Goal: Task Accomplishment & Management: Complete application form

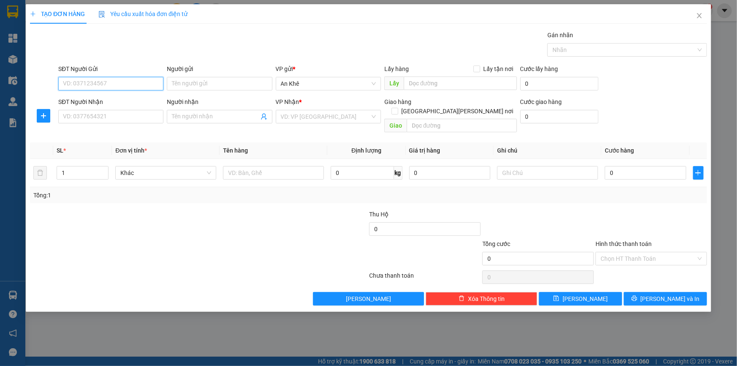
click at [133, 84] on input "SĐT Người Gửi" at bounding box center [110, 84] width 105 height 14
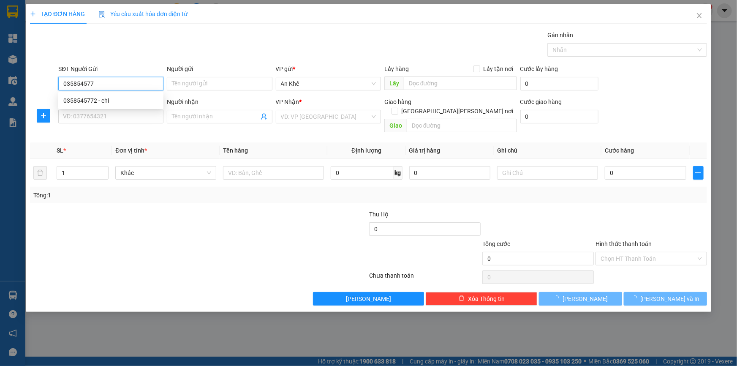
type input "0358545772"
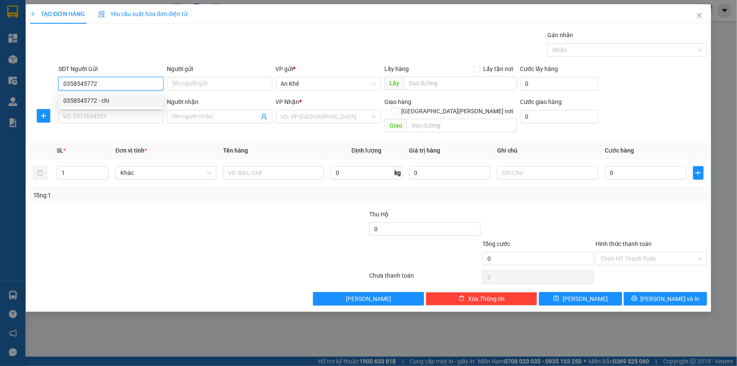
click at [99, 101] on div "0358545772 - chi" at bounding box center [110, 100] width 95 height 9
type input "chi"
type input "0966440463"
type input "trinh"
click at [205, 166] on span "Bất kỳ" at bounding box center [165, 172] width 91 height 13
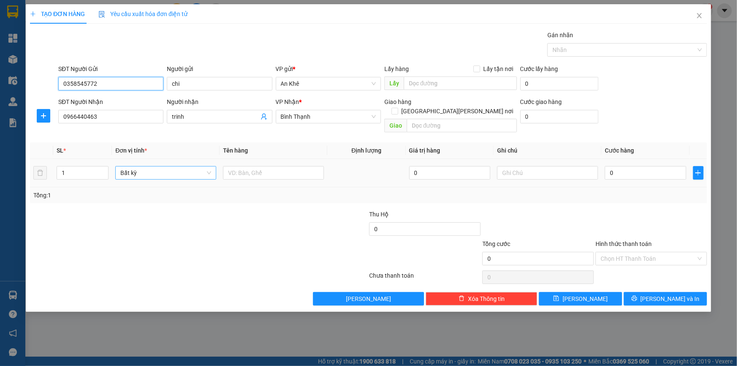
type input "0358545772"
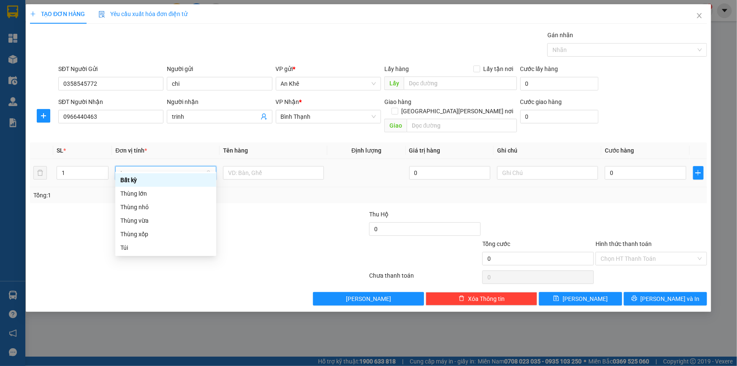
type input "th"
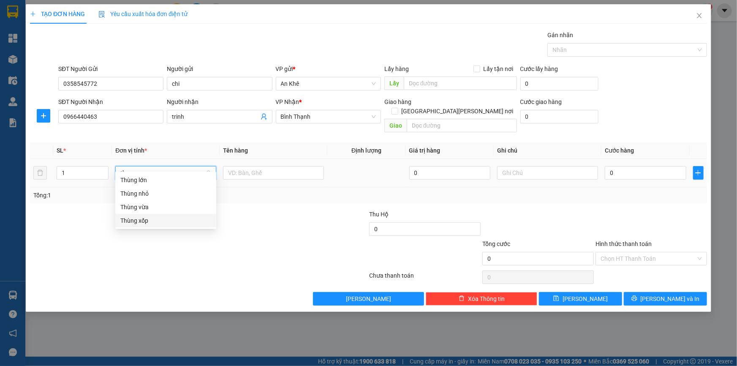
click at [151, 214] on div "Thùng xốp" at bounding box center [165, 221] width 101 height 14
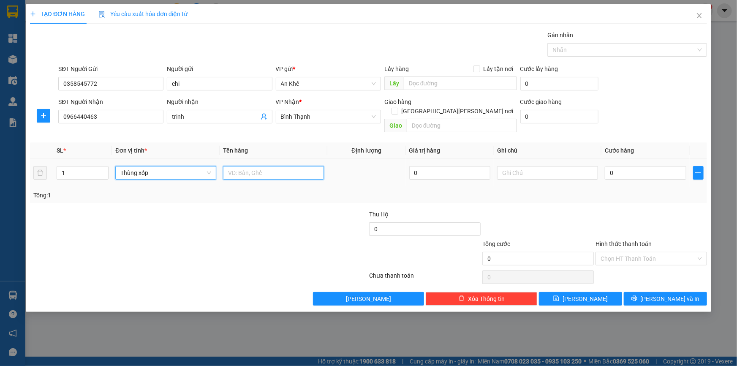
click at [240, 166] on input "text" at bounding box center [273, 173] width 101 height 14
click at [202, 166] on span "Thùng xốp" at bounding box center [165, 172] width 91 height 13
type input "do an"
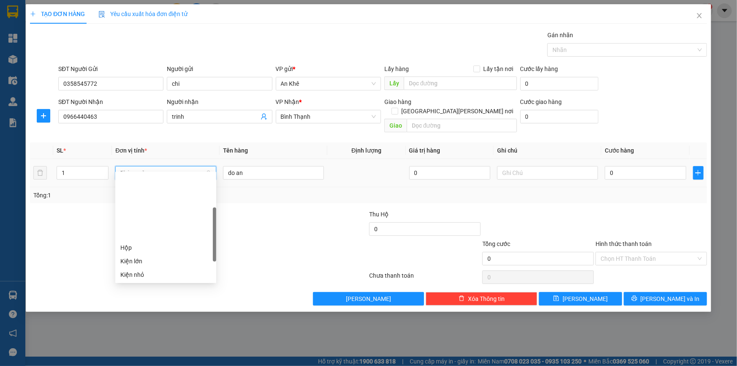
type input "th"
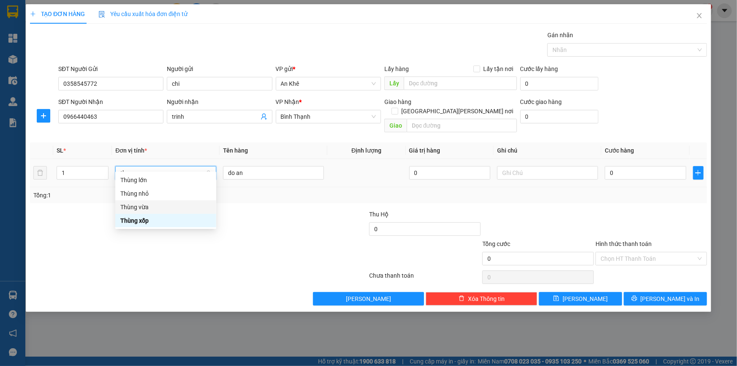
click at [166, 209] on div "Thùng vừa" at bounding box center [165, 206] width 91 height 9
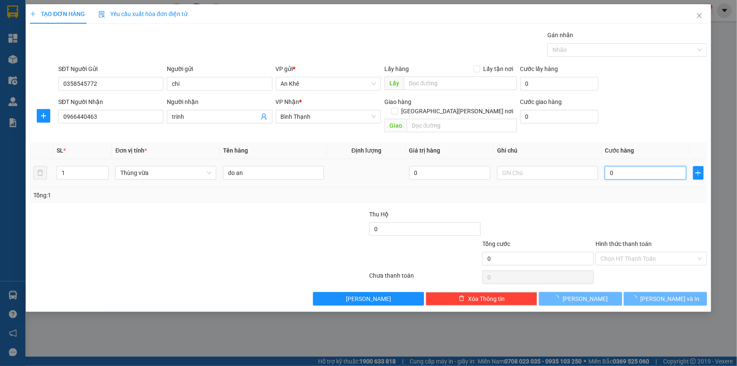
click at [665, 166] on input "0" at bounding box center [646, 173] width 82 height 14
type input "4"
type input "40"
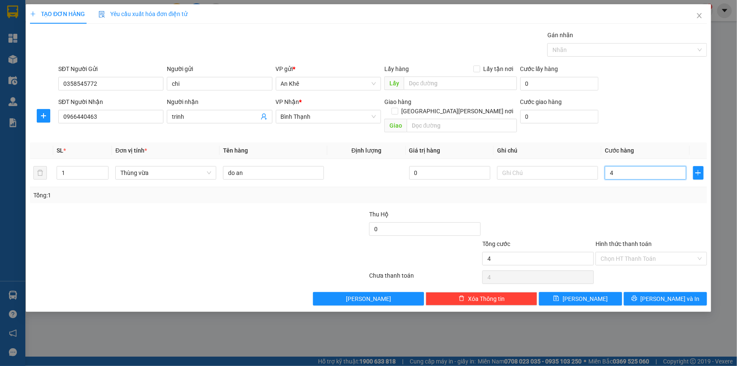
type input "40"
type input "400"
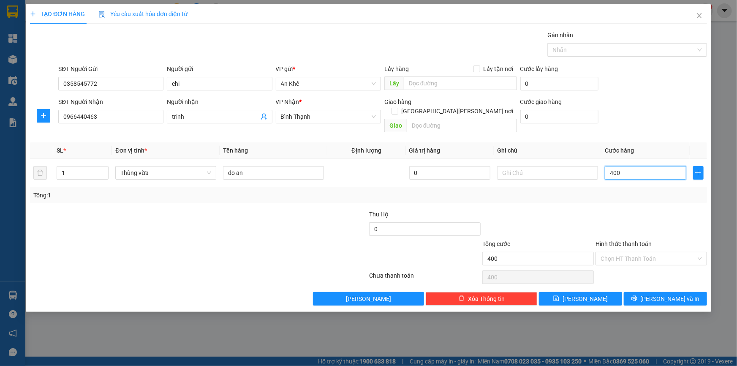
type input "4.000"
type input "40.000"
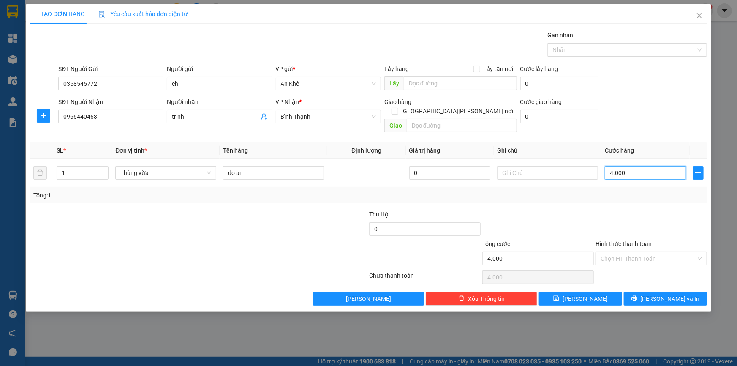
type input "40.000"
click at [256, 166] on input "do an" at bounding box center [273, 173] width 101 height 14
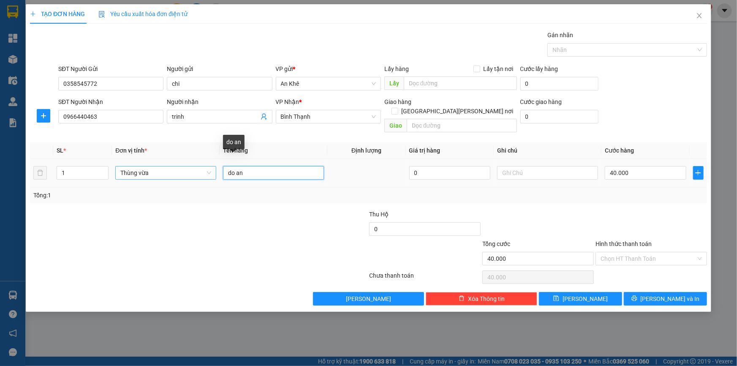
drag, startPoint x: 255, startPoint y: 165, endPoint x: 197, endPoint y: 165, distance: 58.7
click at [197, 165] on tr "1 Thùng vừa do an 0 40.000" at bounding box center [368, 173] width 677 height 28
type input "soay"
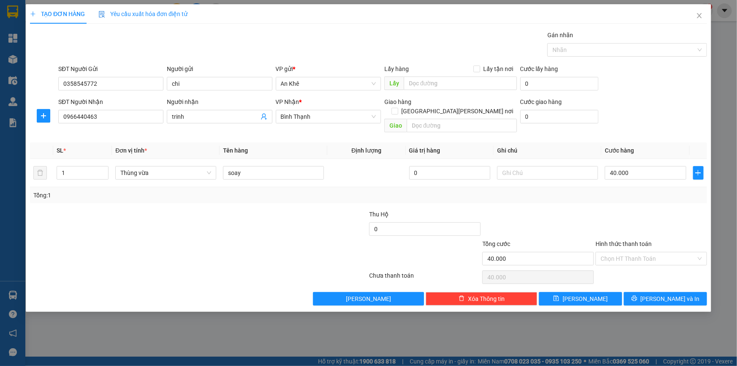
click at [265, 239] on div at bounding box center [311, 254] width 113 height 30
click at [633, 198] on div "Transit Pickup Surcharge Ids Transit Deliver Surcharge Ids Transit Deliver Surc…" at bounding box center [368, 167] width 677 height 275
click at [655, 252] on input "Hình thức thanh toán" at bounding box center [647, 258] width 95 height 13
click at [648, 267] on div "Tại văn phòng" at bounding box center [650, 265] width 101 height 9
type input "0"
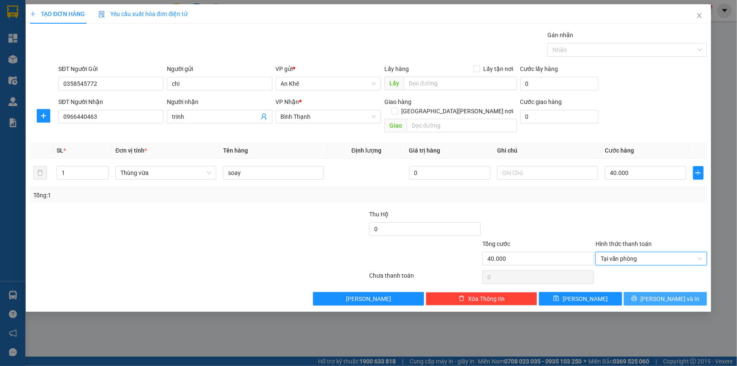
click at [637, 295] on span "printer" at bounding box center [634, 298] width 6 height 7
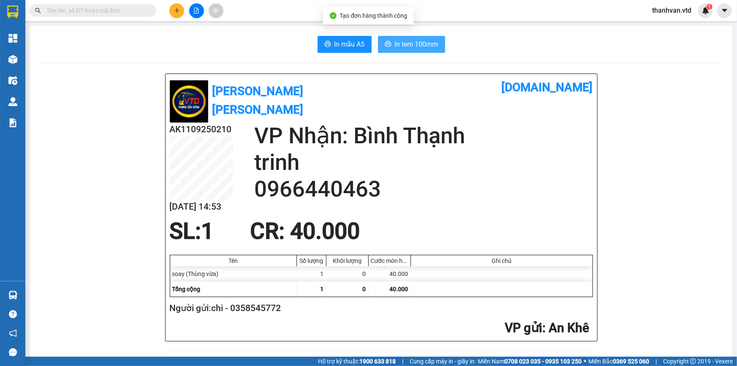
click at [419, 43] on span "In tem 100mm" at bounding box center [416, 44] width 43 height 11
click at [179, 12] on icon "plus" at bounding box center [177, 11] width 6 height 6
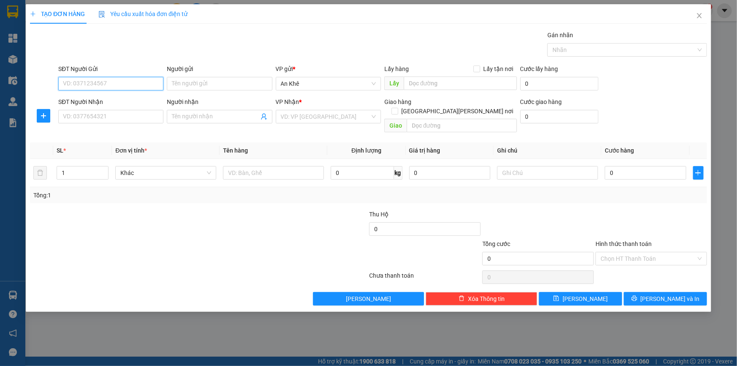
click at [129, 81] on input "SĐT Người Gửi" at bounding box center [110, 84] width 105 height 14
type input "0985461086"
click at [120, 103] on div "0985461086 - [PERSON_NAME]" at bounding box center [110, 100] width 95 height 9
type input "thành"
type input "cx [PERSON_NAME] tín"
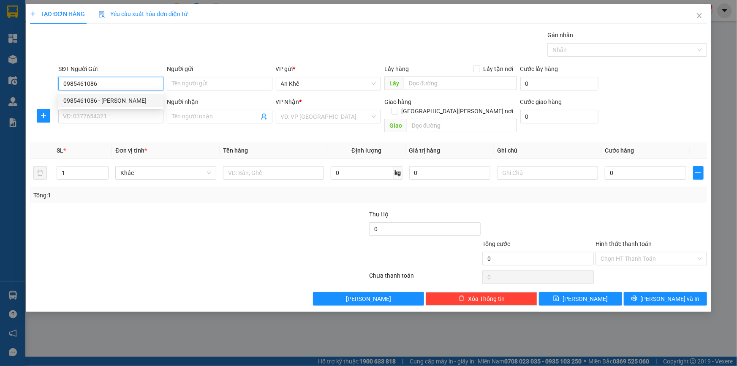
type input "0352281413"
type input "hương"
type input "0985461086"
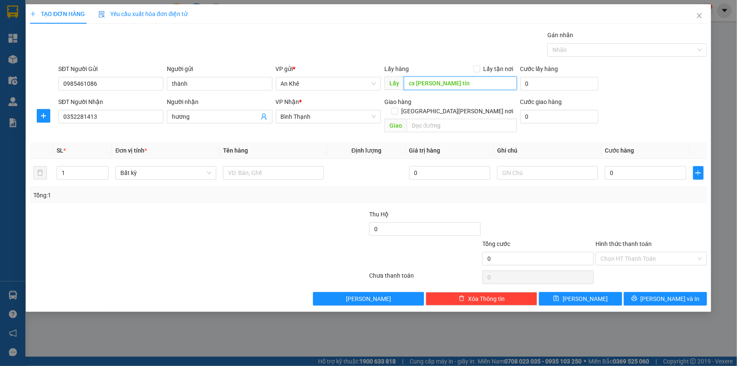
click at [474, 86] on input "cx [PERSON_NAME] tín" at bounding box center [460, 83] width 113 height 14
click at [183, 243] on div at bounding box center [142, 254] width 226 height 30
click at [208, 166] on span "Bất kỳ" at bounding box center [165, 172] width 91 height 13
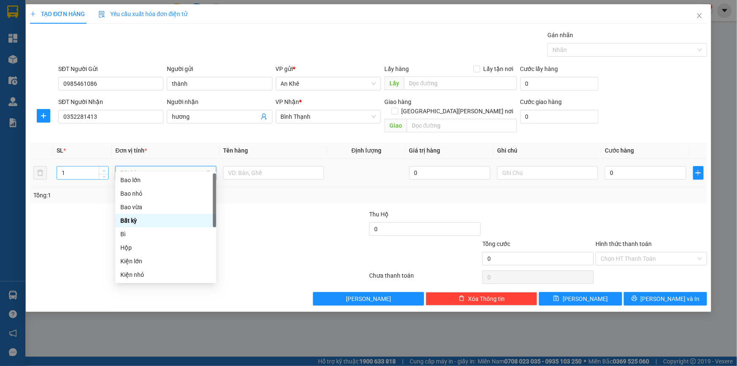
click at [103, 169] on icon "up" at bounding box center [104, 170] width 3 height 3
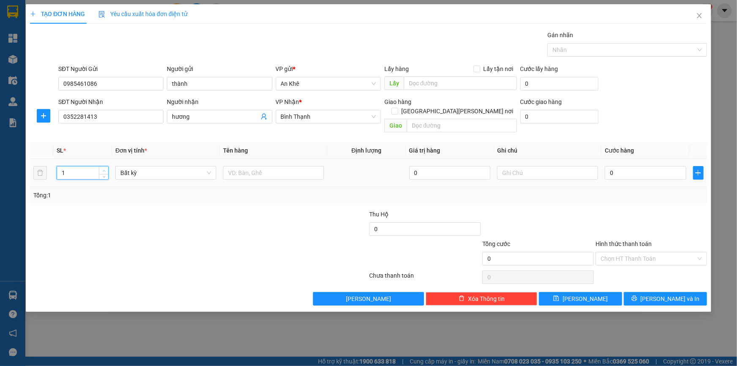
type input "2"
click at [103, 169] on icon "up" at bounding box center [104, 170] width 3 height 3
click at [205, 166] on span "Bất kỳ" at bounding box center [165, 172] width 91 height 13
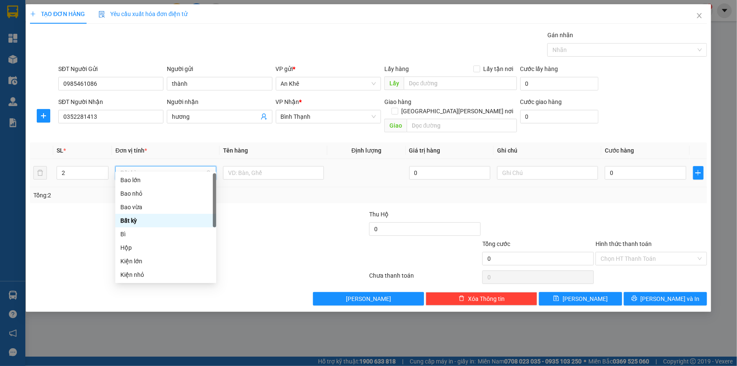
type input "m"
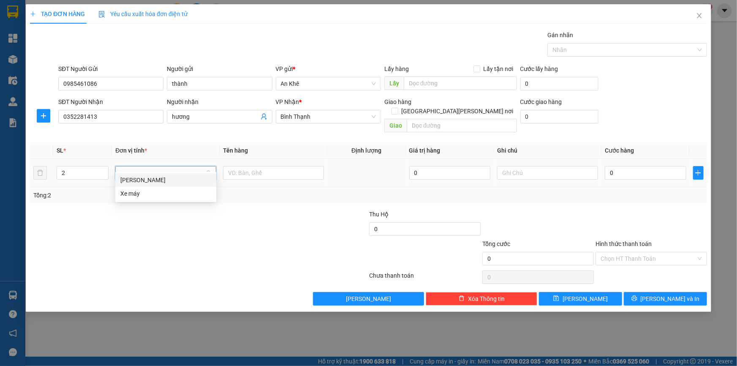
click at [162, 177] on div "[PERSON_NAME]" at bounding box center [165, 179] width 91 height 9
click at [256, 166] on input "text" at bounding box center [273, 173] width 101 height 14
type input "1 Thùng nhỏ + 1 bao"
click at [641, 166] on input "0" at bounding box center [646, 173] width 82 height 14
type input "8"
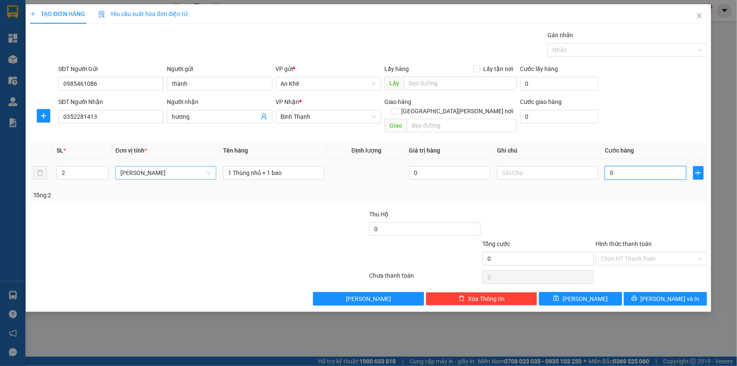
type input "8"
type input "80"
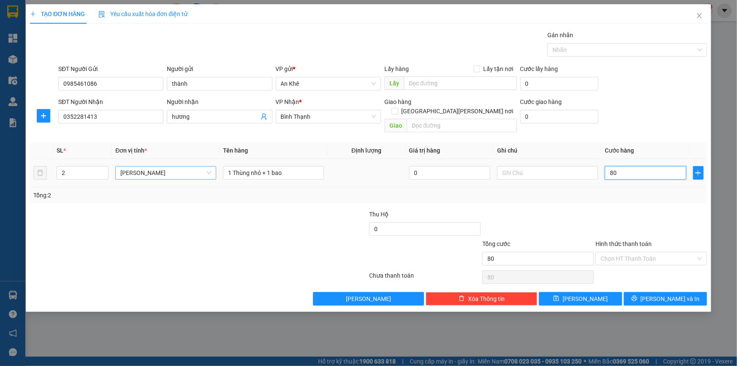
type input "800"
type input "8.000"
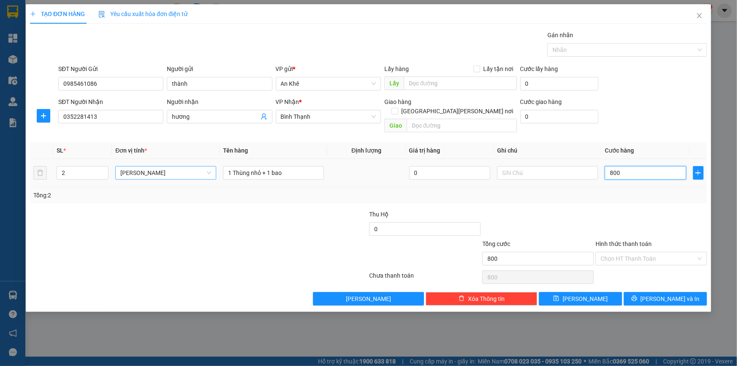
type input "8.000"
type input "80.000"
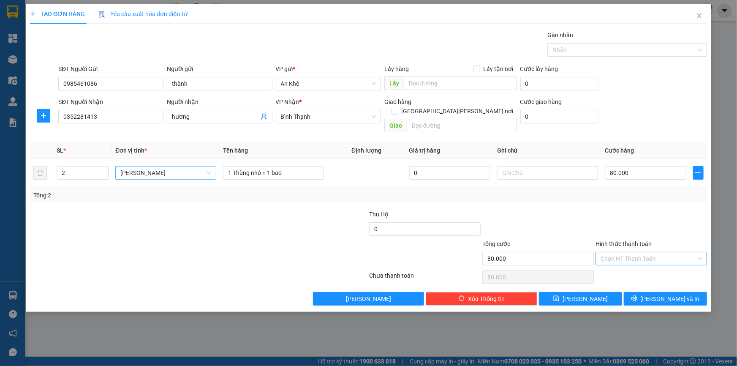
click at [660, 252] on input "Hình thức thanh toán" at bounding box center [647, 258] width 95 height 13
click at [626, 271] on div "Tại văn phòng" at bounding box center [650, 266] width 111 height 14
type input "0"
click at [670, 294] on span "[PERSON_NAME] và In" at bounding box center [670, 298] width 59 height 9
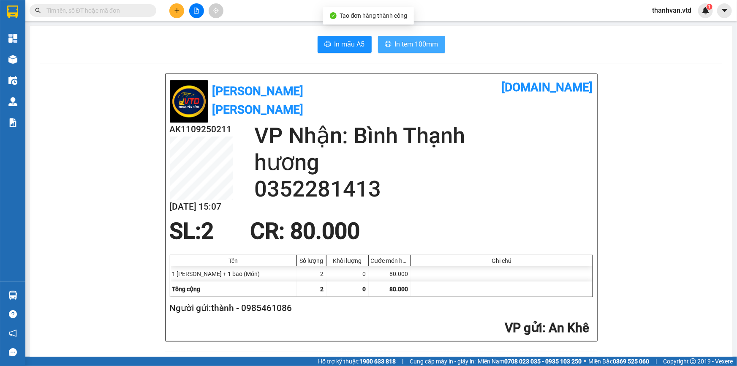
click at [401, 40] on span "In tem 100mm" at bounding box center [416, 44] width 43 height 11
click at [395, 43] on span "In tem 100mm" at bounding box center [416, 44] width 43 height 11
click at [462, 185] on h2 "0352281413" at bounding box center [423, 189] width 339 height 27
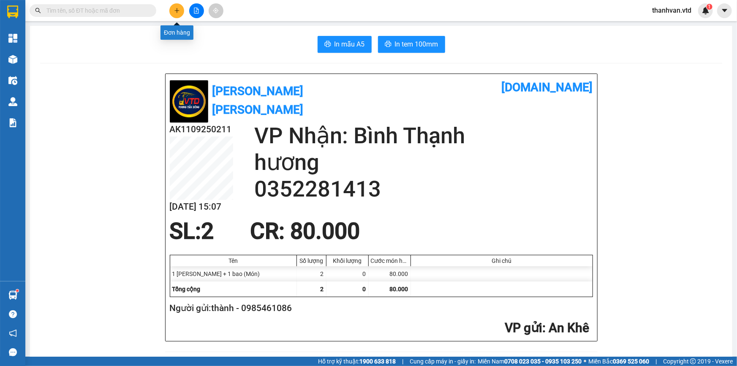
click at [179, 14] on button at bounding box center [176, 10] width 15 height 15
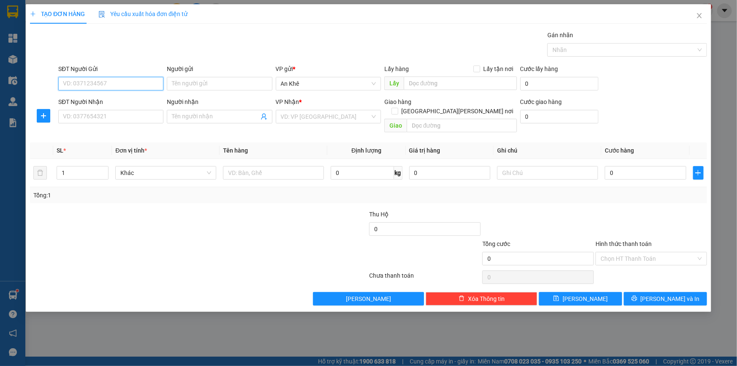
click at [131, 82] on input "SĐT Người Gửi" at bounding box center [110, 84] width 105 height 14
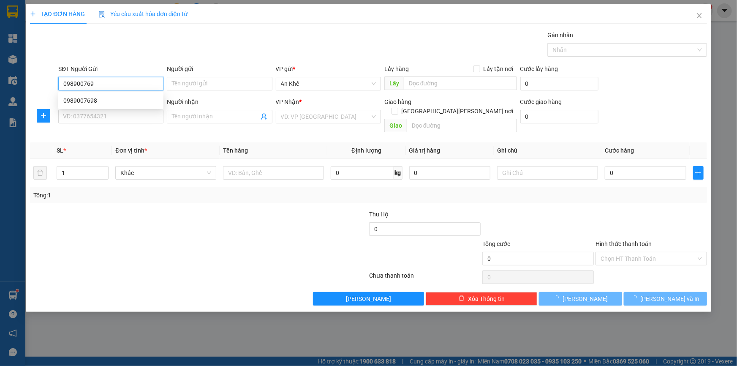
type input "0989007698"
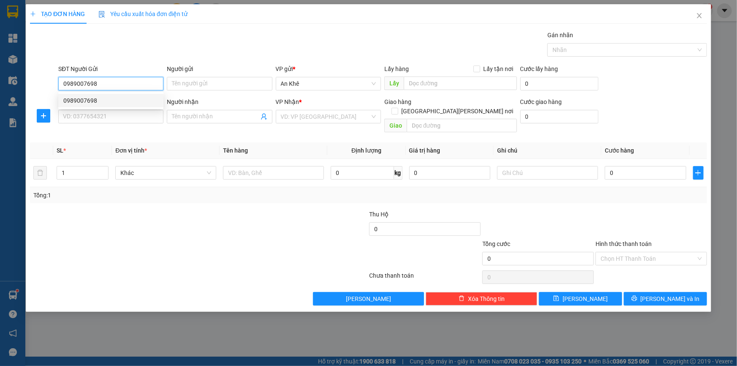
click at [111, 103] on div "0989007698" at bounding box center [110, 100] width 95 height 9
type input "0911833786"
type input "Minh"
type input "Chợ Đình"
click at [208, 166] on span "Bất kỳ" at bounding box center [165, 172] width 91 height 13
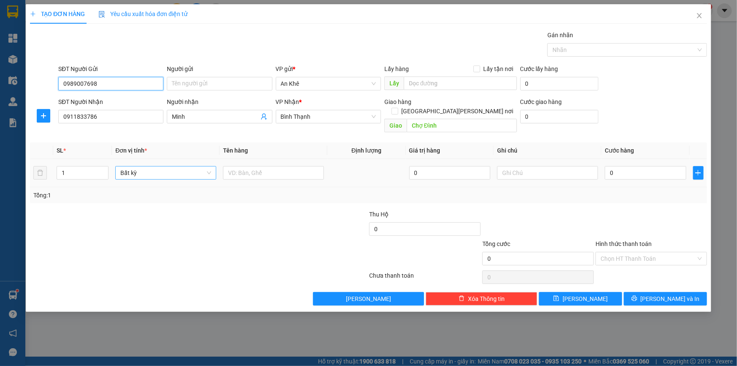
type input "0989007698"
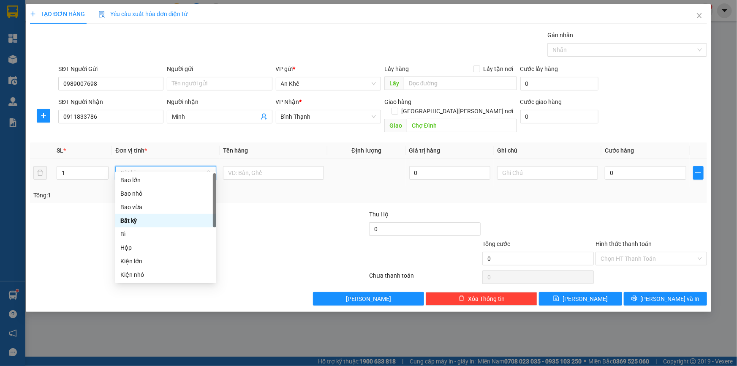
type input "th"
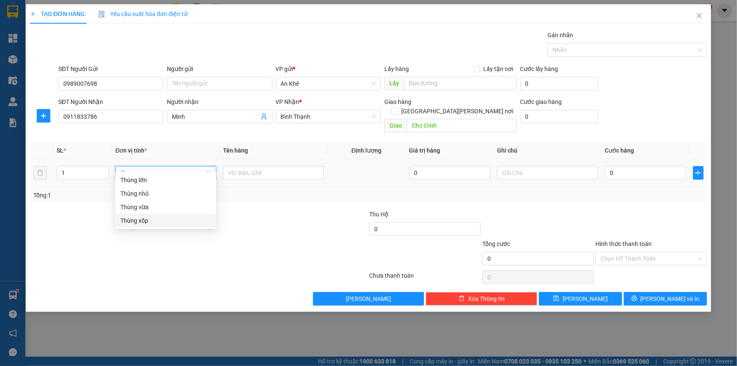
click at [144, 222] on div "Thùng xốp" at bounding box center [165, 220] width 91 height 9
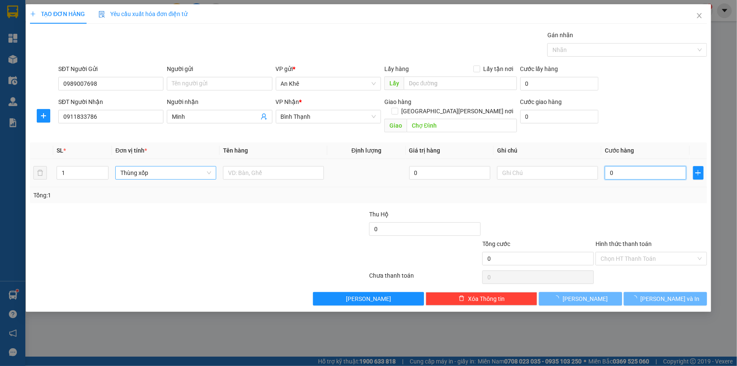
click at [633, 166] on input "0" at bounding box center [646, 173] width 82 height 14
type input "4"
type input "40"
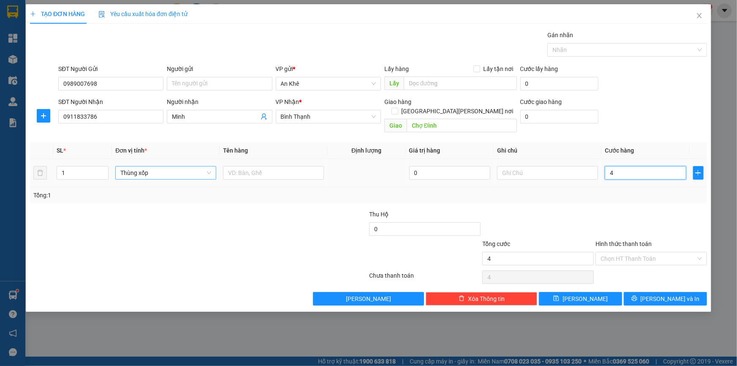
type input "40"
type input "400"
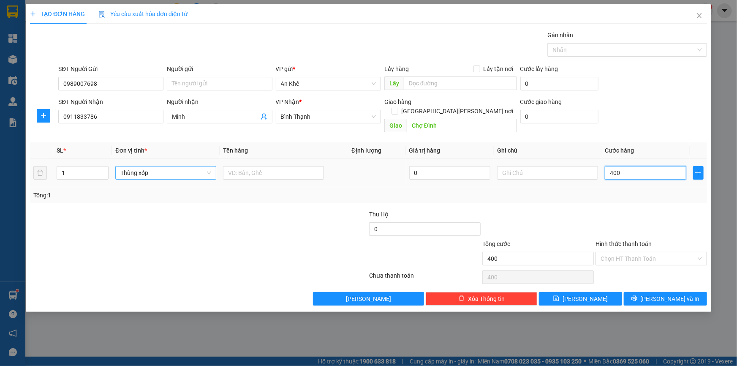
type input "4.000"
type input "40.000"
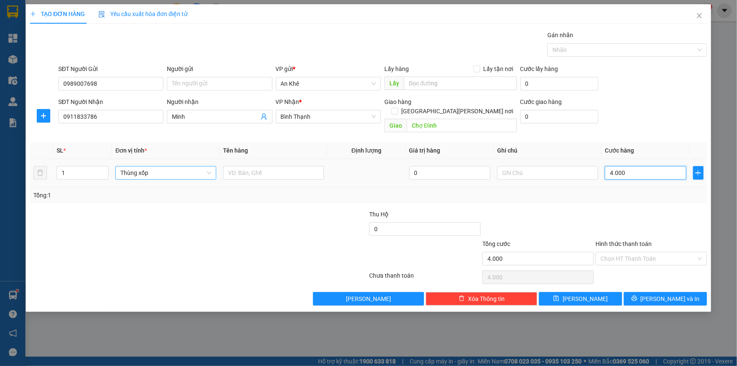
type input "40.000"
drag, startPoint x: 614, startPoint y: 163, endPoint x: 606, endPoint y: 166, distance: 8.4
click at [606, 166] on input "40.000" at bounding box center [646, 173] width 82 height 14
type input "50.000"
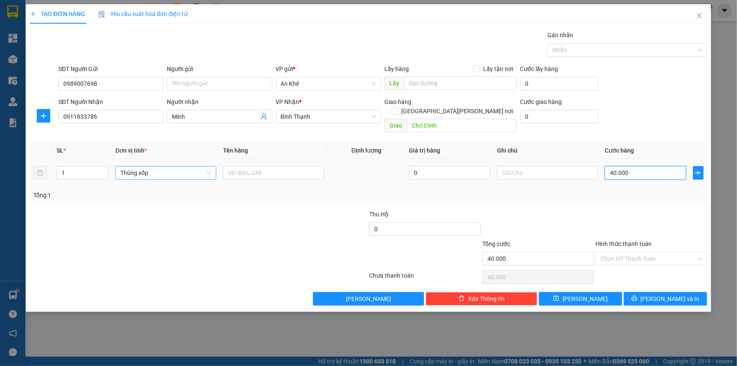
type input "50.000"
click at [649, 213] on div at bounding box center [651, 224] width 113 height 30
click at [645, 252] on input "Hình thức thanh toán" at bounding box center [647, 258] width 95 height 13
click at [630, 209] on div at bounding box center [651, 224] width 113 height 30
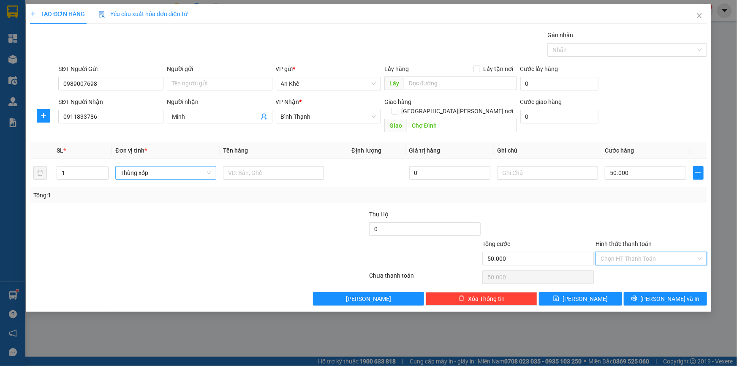
click at [625, 252] on input "Hình thức thanh toán" at bounding box center [647, 258] width 95 height 13
click at [631, 266] on div "Tại văn phòng" at bounding box center [650, 265] width 101 height 9
type input "0"
click at [658, 294] on span "[PERSON_NAME] và In" at bounding box center [670, 298] width 59 height 9
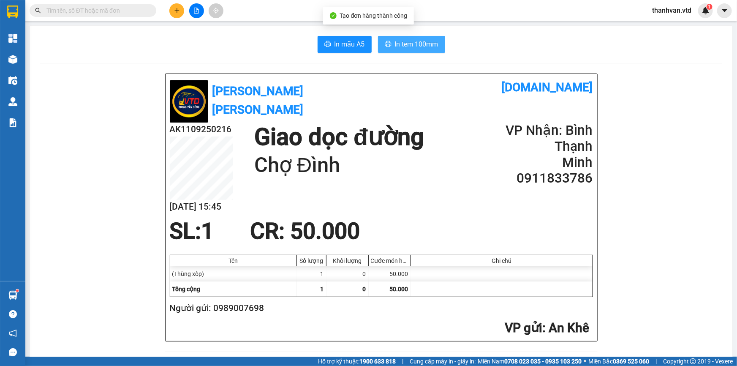
click at [429, 46] on span "In tem 100mm" at bounding box center [416, 44] width 43 height 11
click at [332, 202] on div "AK1109250216 [DATE] 15:45 Giao dọc đường [GEOGRAPHIC_DATA][PERSON_NAME]: [PERSO…" at bounding box center [381, 170] width 423 height 96
click at [394, 219] on div "SL: 1 CR : 50.000" at bounding box center [376, 230] width 423 height 25
click at [277, 231] on span "CR : 50.000" at bounding box center [305, 231] width 110 height 26
click at [313, 131] on h1 "Giao dọc đường" at bounding box center [339, 136] width 170 height 29
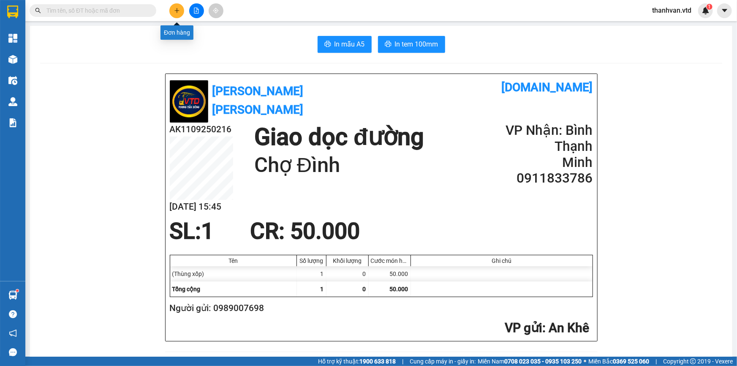
click at [179, 8] on icon "plus" at bounding box center [177, 11] width 6 height 6
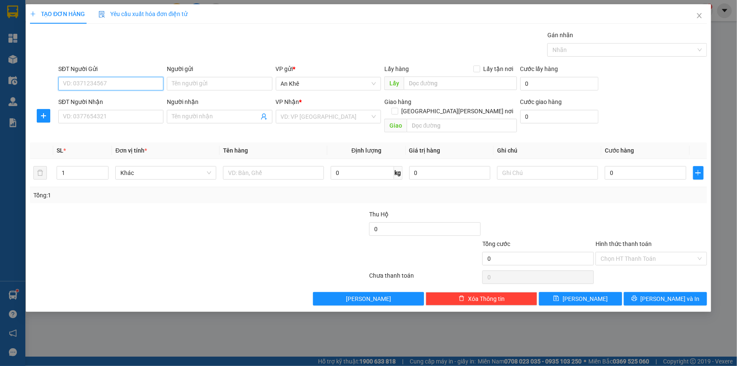
click at [115, 82] on input "SĐT Người Gửi" at bounding box center [110, 84] width 105 height 14
type input "0787580456"
click at [100, 100] on div "0787580456 - cô mai" at bounding box center [110, 100] width 95 height 9
type input "cô mai"
type input "0379475040"
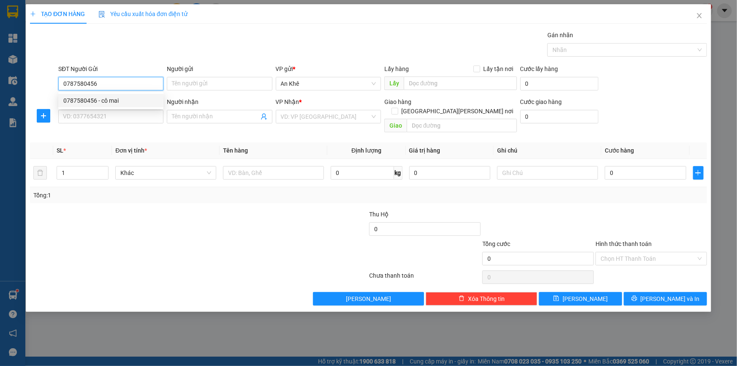
type input "Nhi"
click at [165, 166] on span "Bất kỳ" at bounding box center [165, 172] width 91 height 13
type input "0787580456"
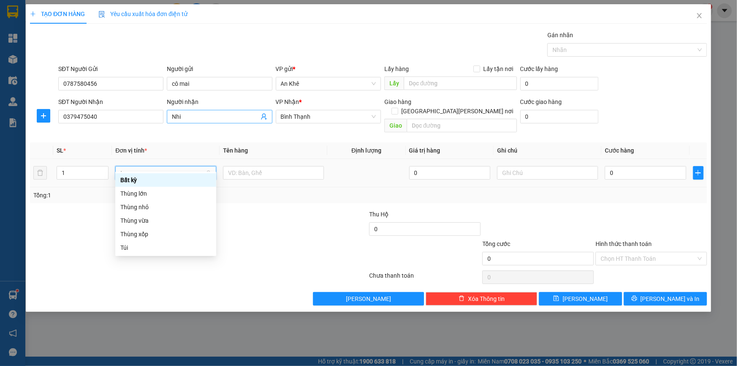
type input "th"
click at [152, 208] on div "Thùng vừa" at bounding box center [165, 206] width 91 height 9
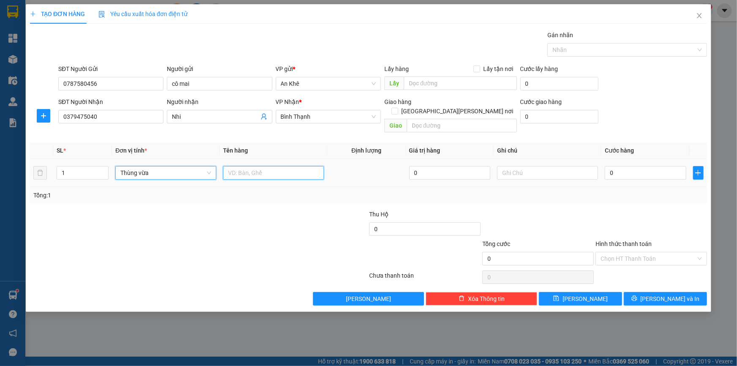
click at [262, 166] on input "text" at bounding box center [273, 173] width 101 height 14
type input "do an"
click at [623, 166] on input "0" at bounding box center [646, 173] width 82 height 14
type input "5"
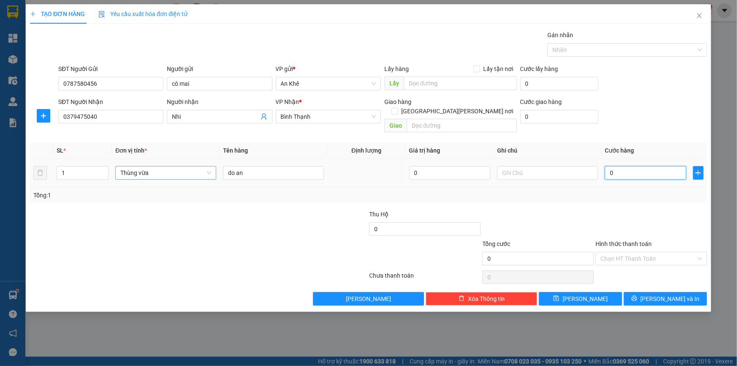
type input "5"
type input "50"
type input "500"
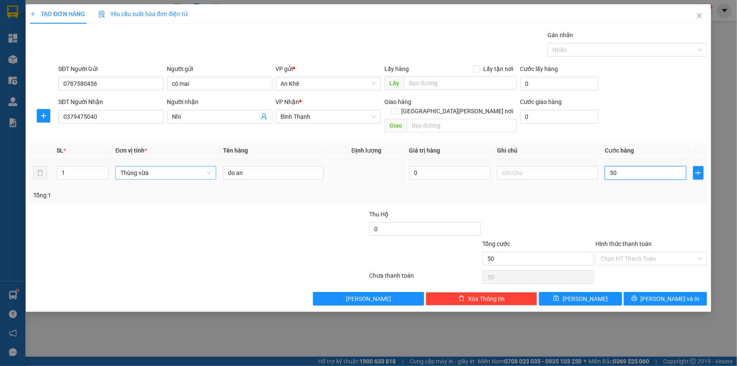
type input "500"
type input "5.000"
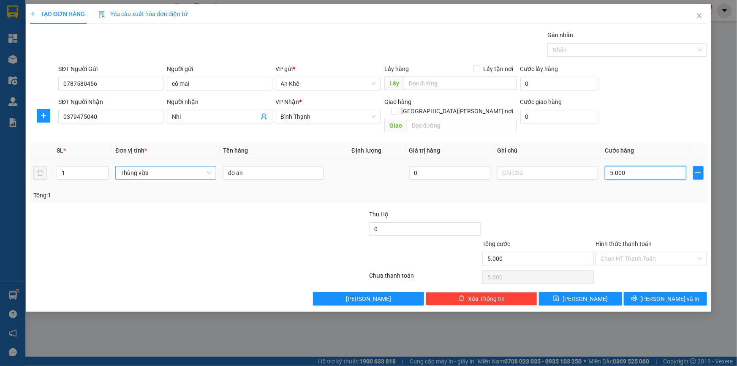
type input "50.000"
click at [639, 252] on input "Hình thức thanh toán" at bounding box center [647, 258] width 95 height 13
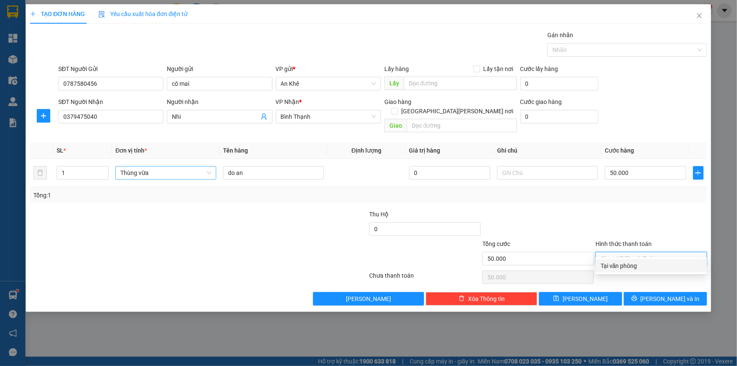
click at [628, 269] on div "Tại văn phòng" at bounding box center [650, 265] width 101 height 9
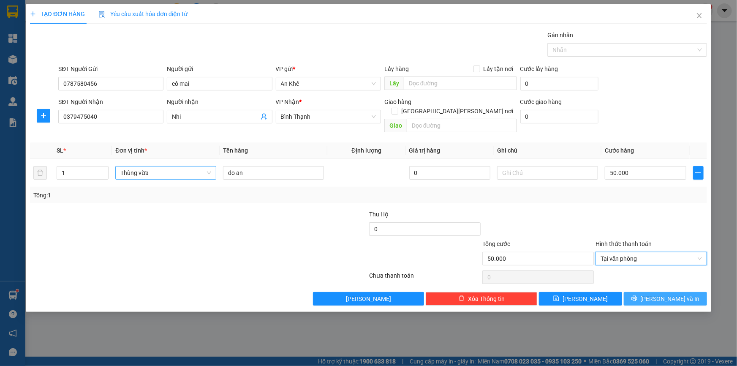
click at [655, 292] on button "[PERSON_NAME] và In" at bounding box center [665, 299] width 83 height 14
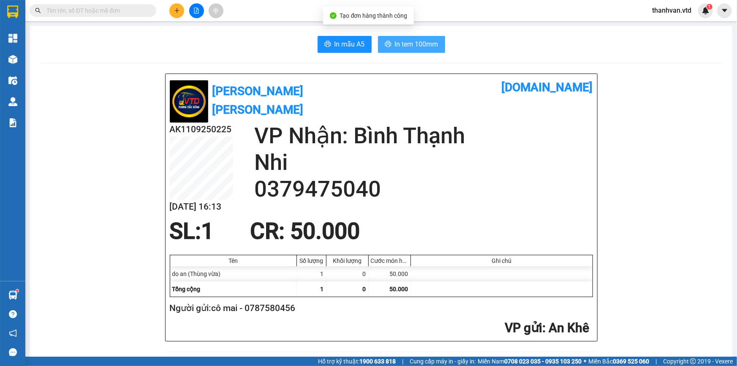
click at [408, 45] on span "In tem 100mm" at bounding box center [416, 44] width 43 height 11
click at [397, 202] on div "AK1109250225 [DATE] 16:13 [PERSON_NAME]: [PERSON_NAME][GEOGRAPHIC_DATA][PERSON_…" at bounding box center [381, 170] width 423 height 96
click at [256, 166] on h2 "Nhi" at bounding box center [423, 162] width 339 height 27
click at [266, 182] on h2 "0379475040" at bounding box center [423, 189] width 339 height 27
click at [92, 9] on input "text" at bounding box center [96, 10] width 100 height 9
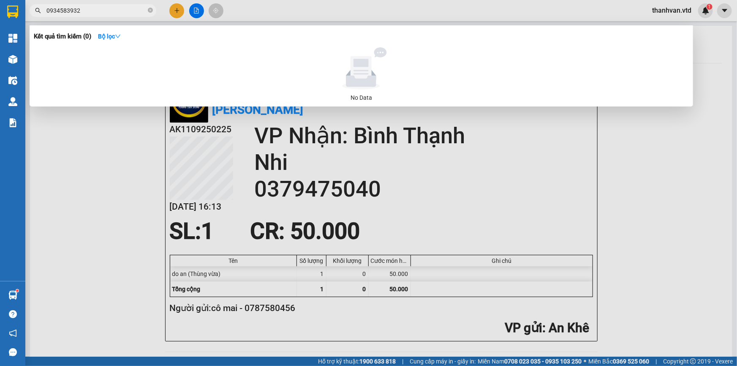
drag, startPoint x: 92, startPoint y: 9, endPoint x: 31, endPoint y: 10, distance: 60.8
click at [31, 10] on span "0934583932" at bounding box center [93, 10] width 127 height 13
drag, startPoint x: 60, startPoint y: 8, endPoint x: 68, endPoint y: 10, distance: 8.2
click at [68, 10] on input "0365044599" at bounding box center [96, 10] width 100 height 9
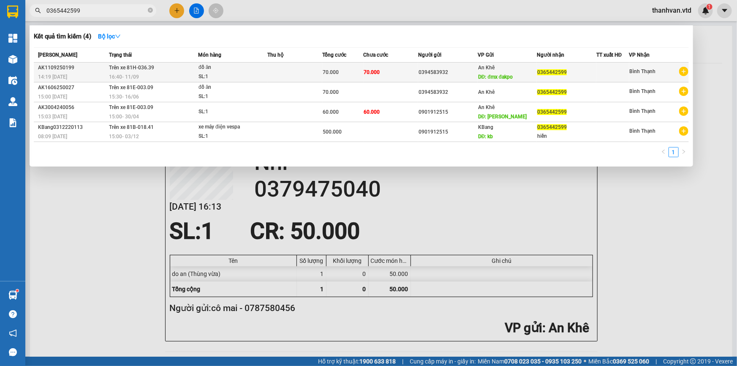
type input "0365442599"
click at [159, 72] on div "16:40 [DATE]" at bounding box center [153, 76] width 89 height 9
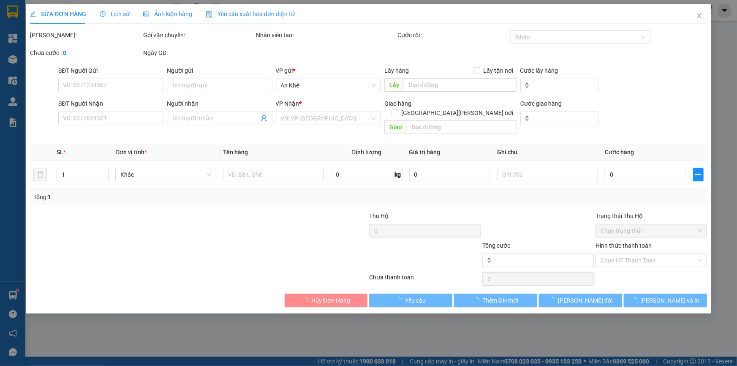
type input "0394583932"
type input "đmx đakpo"
type input "0365442599"
type input "70.000"
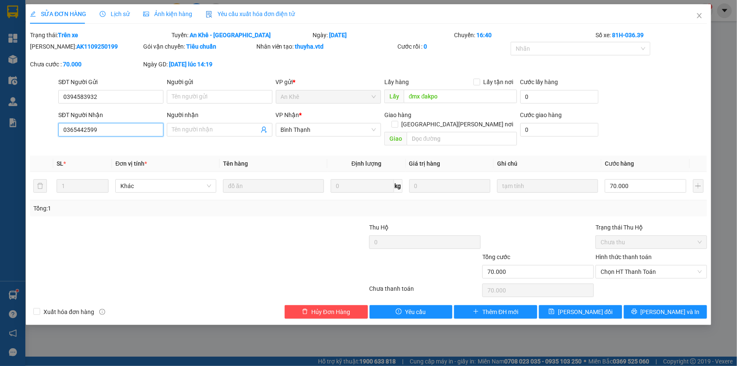
drag, startPoint x: 106, startPoint y: 130, endPoint x: 54, endPoint y: 130, distance: 51.5
click at [54, 130] on div "SĐT Người [PERSON_NAME] 0365442599 0365442599 Người [PERSON_NAME] Tên người [PE…" at bounding box center [368, 129] width 679 height 39
drag, startPoint x: 112, startPoint y: 98, endPoint x: 62, endPoint y: 96, distance: 50.3
click at [62, 96] on input "0394583932" at bounding box center [110, 97] width 105 height 14
